Goal: Information Seeking & Learning: Learn about a topic

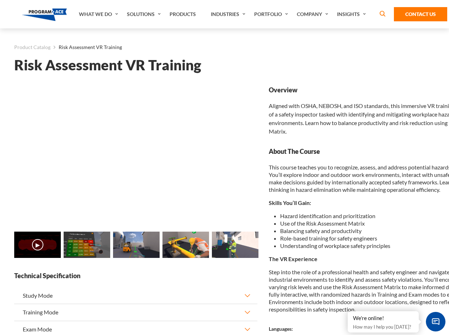
click at [145, 14] on link "Solutions" at bounding box center [144, 14] width 43 height 28
click at [0, 0] on div "AI & Computer Vision Solutions Computer Vision Quality Control AI tools for fas…" at bounding box center [0, 0] width 0 height 0
click at [0, 0] on div "AI & Computer Vision Solutions Virtual Training Solutions Virtual Tour Solution…" at bounding box center [0, 0] width 0 height 0
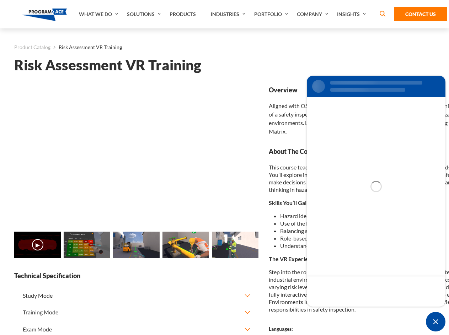
click at [0, 0] on div "AI & Computer Vision Solutions Virtual Training Solutions Virtual Tour Solution…" at bounding box center [0, 0] width 0 height 0
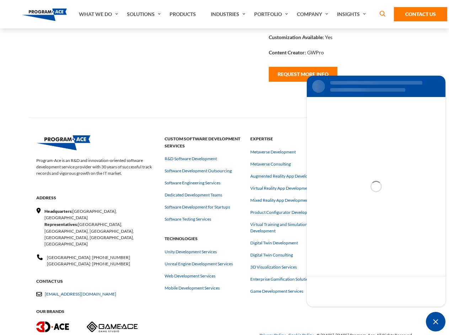
click at [0, 0] on div "AI & Computer Vision Solutions Virtual Training Solutions Virtual Tour Solution…" at bounding box center [0, 0] width 0 height 0
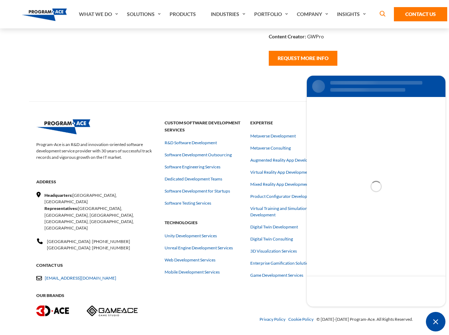
click at [0, 0] on div "AI & Computer Vision Solutions Virtual Training Solutions Virtual Tour Solution…" at bounding box center [0, 0] width 0 height 0
click at [0, 0] on div "AI & Computer Vision Solutions Computer Vision Quality Control AI tools for fas…" at bounding box center [0, 0] width 0 height 0
